Goal: Transaction & Acquisition: Obtain resource

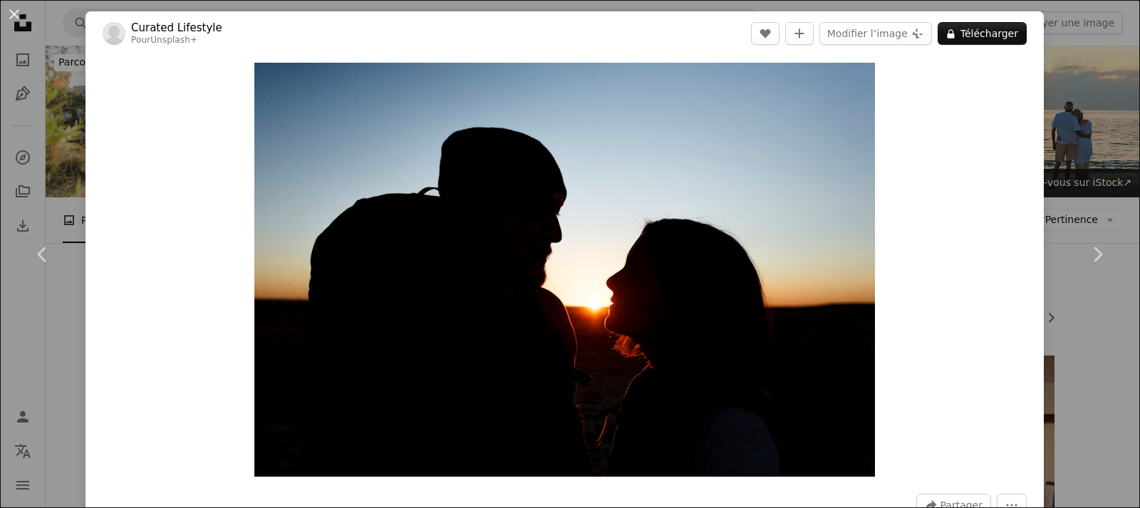
scroll to position [1890, 0]
